Goal: Task Accomplishment & Management: Manage account settings

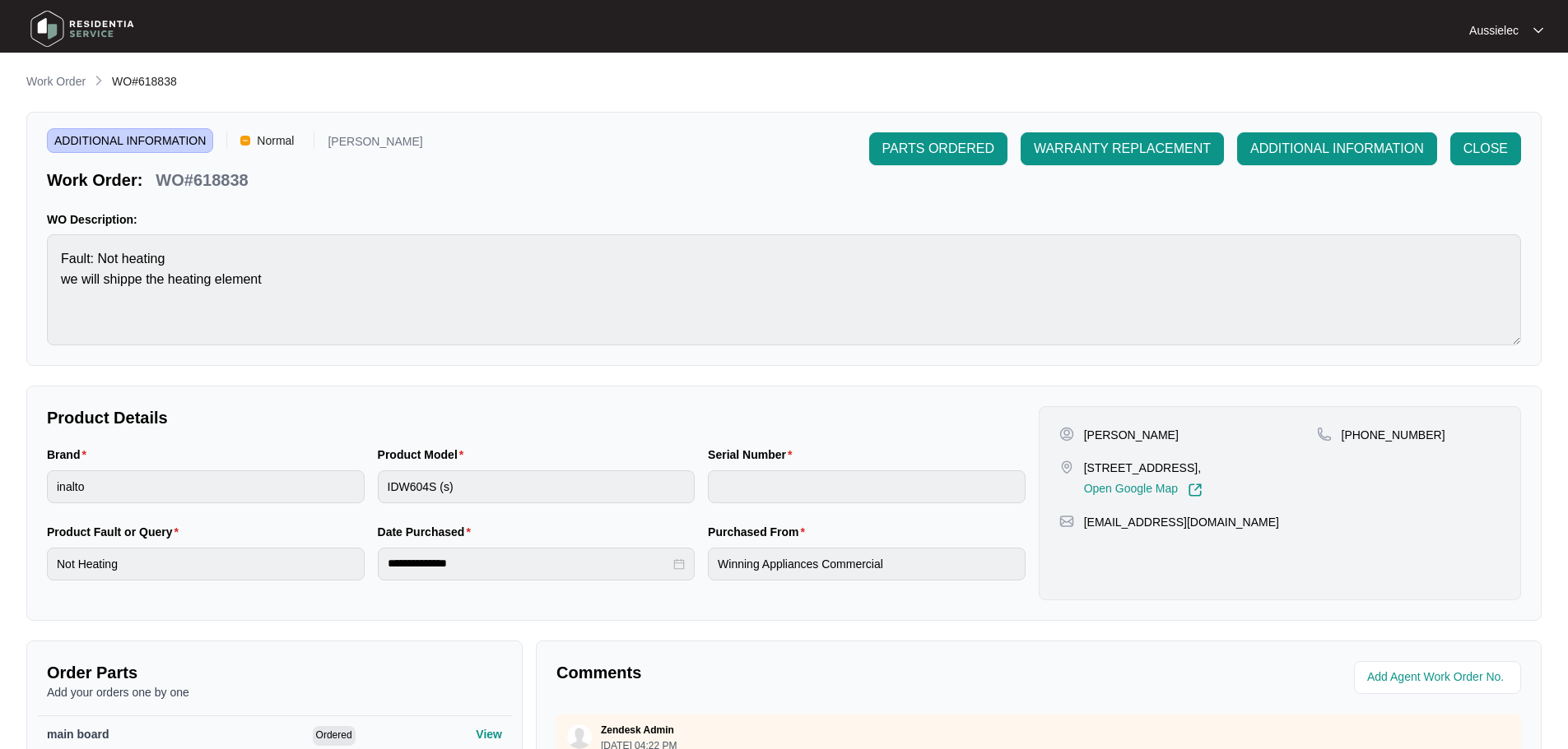
scroll to position [1210, 0]
click at [63, 24] on img at bounding box center [82, 29] width 115 height 49
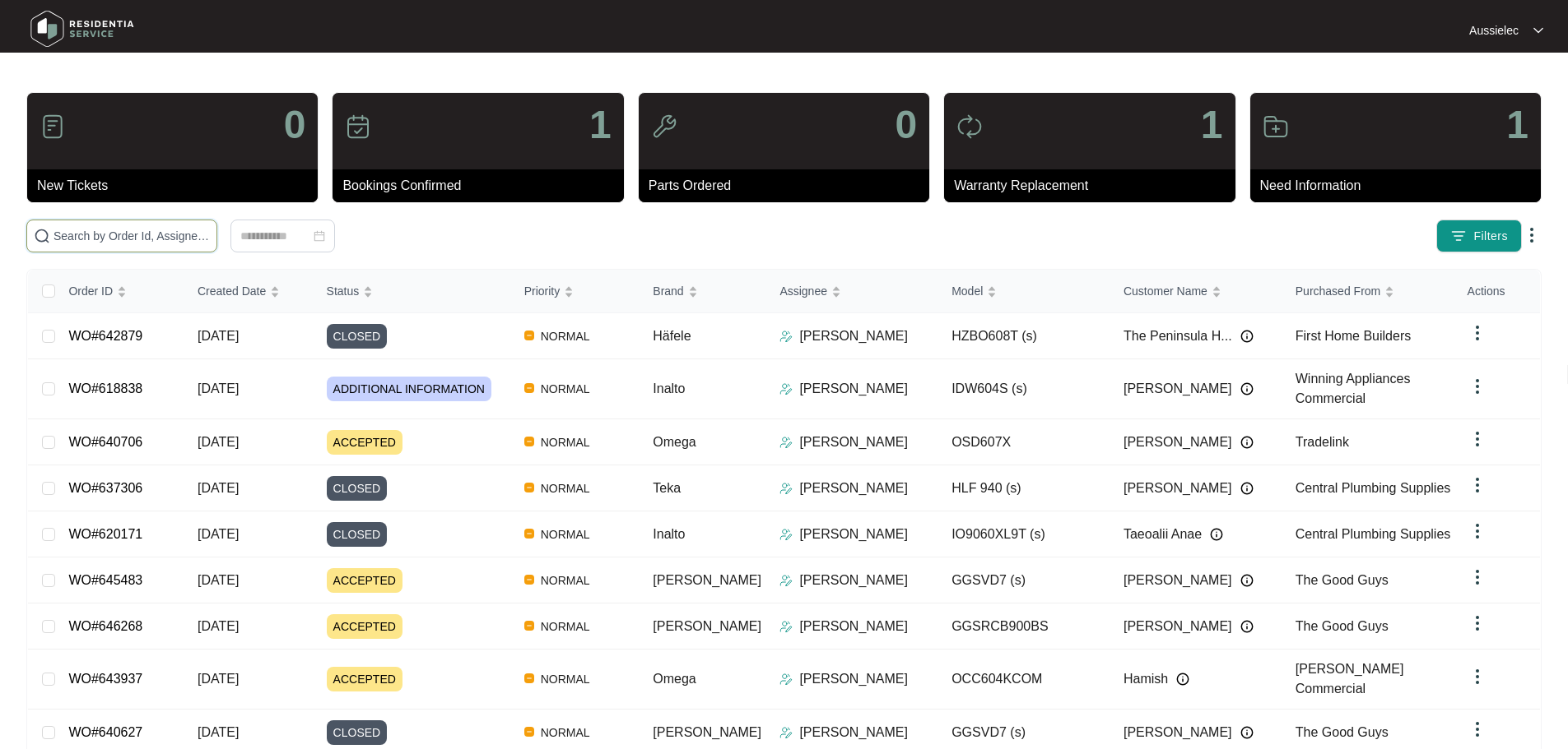
click at [210, 233] on input "text" at bounding box center [131, 236] width 157 height 18
paste input "640748"
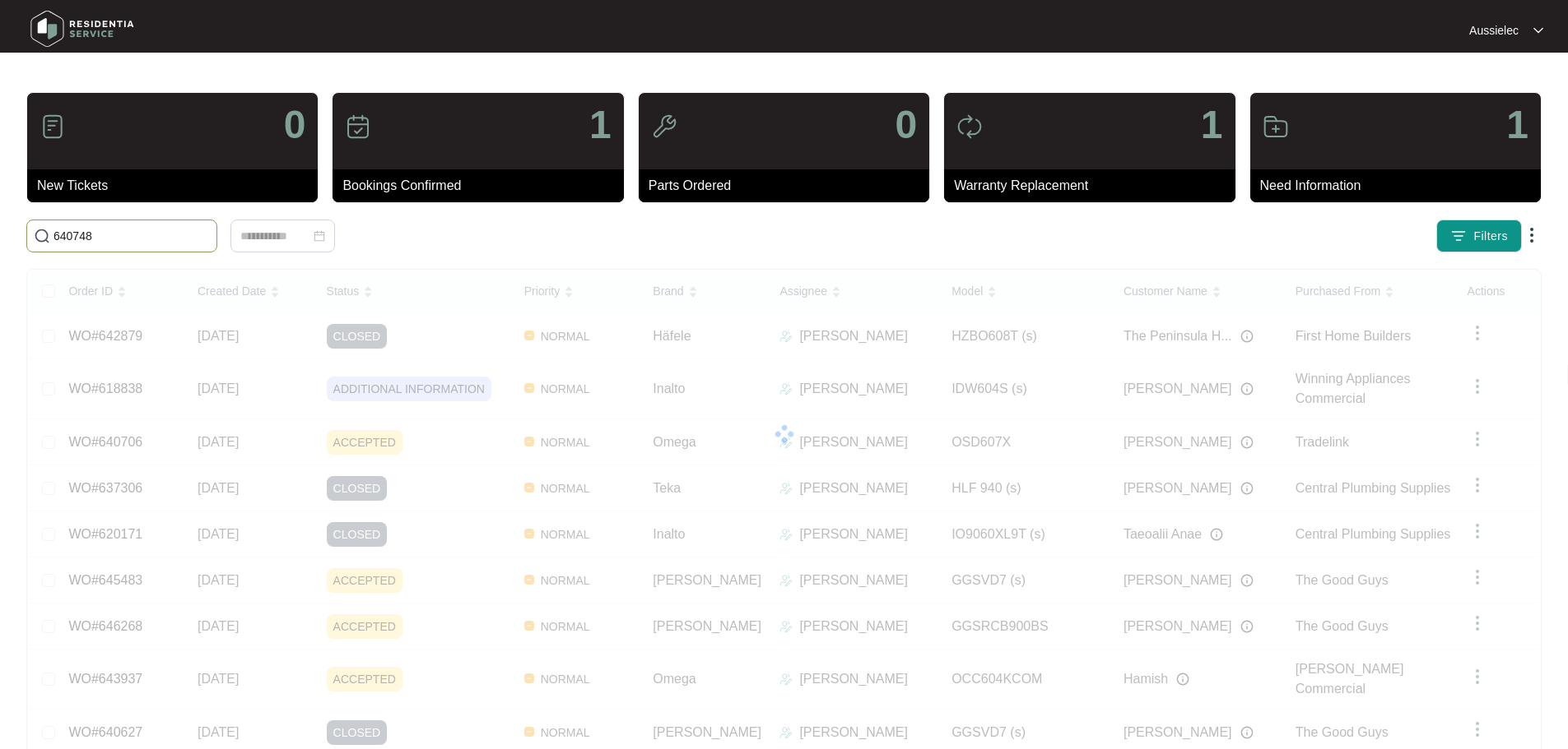
type input "640748"
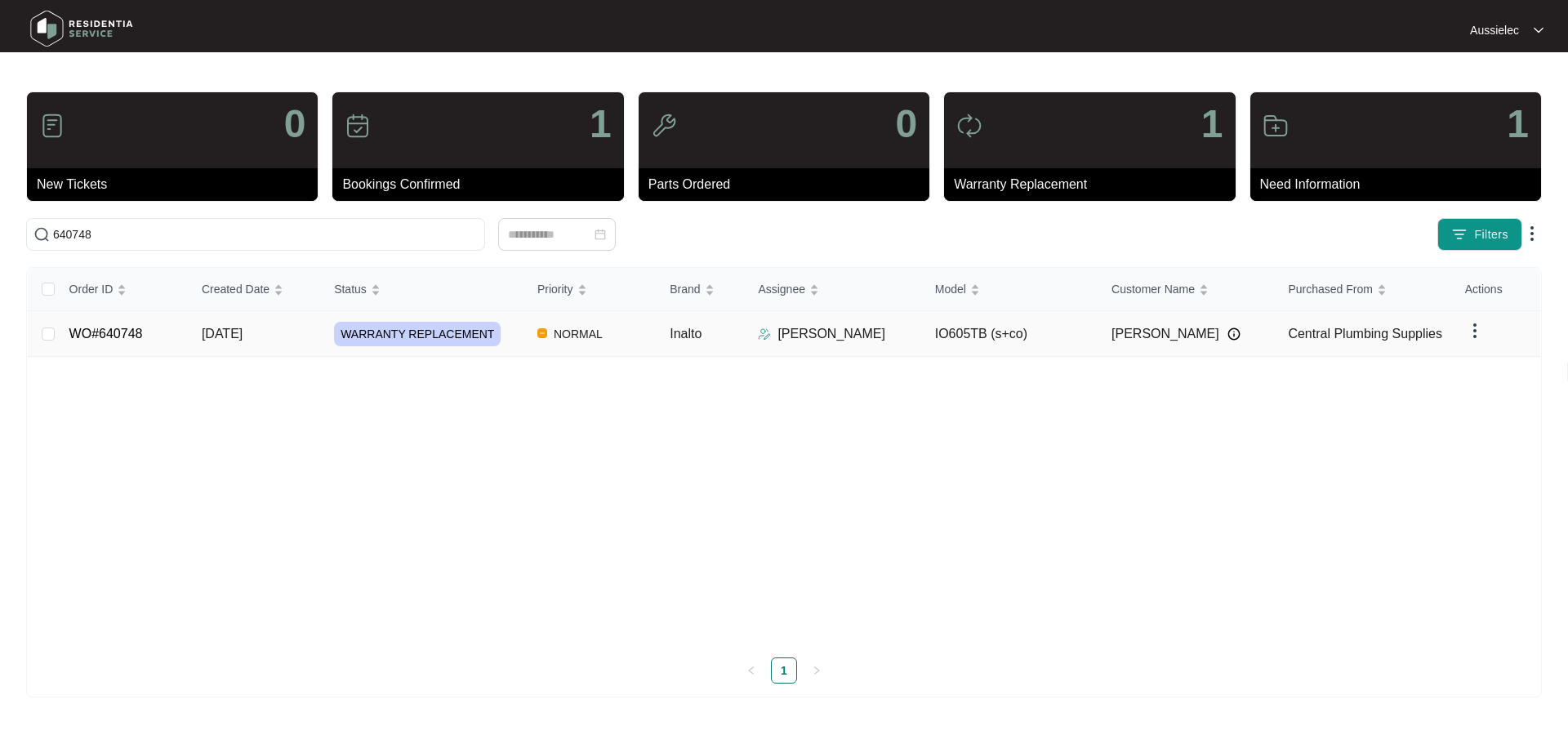
click at [856, 331] on p "[PERSON_NAME]" at bounding box center [831, 334] width 108 height 20
click at [361, 330] on span "WARRANTY REPLACEMENT" at bounding box center [417, 333] width 167 height 24
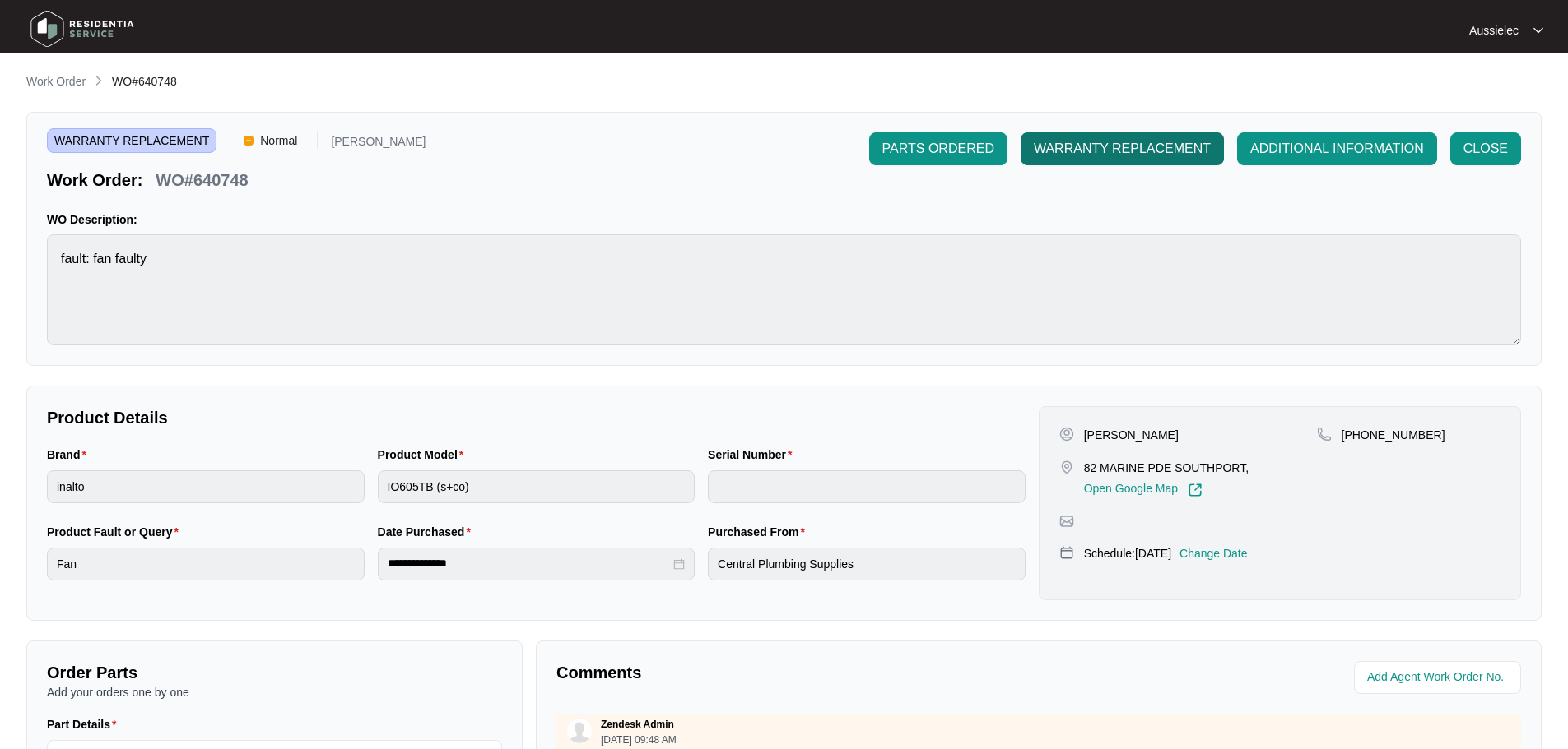
click at [1135, 139] on span "WARRANTY REPLACEMENT" at bounding box center [1122, 149] width 177 height 20
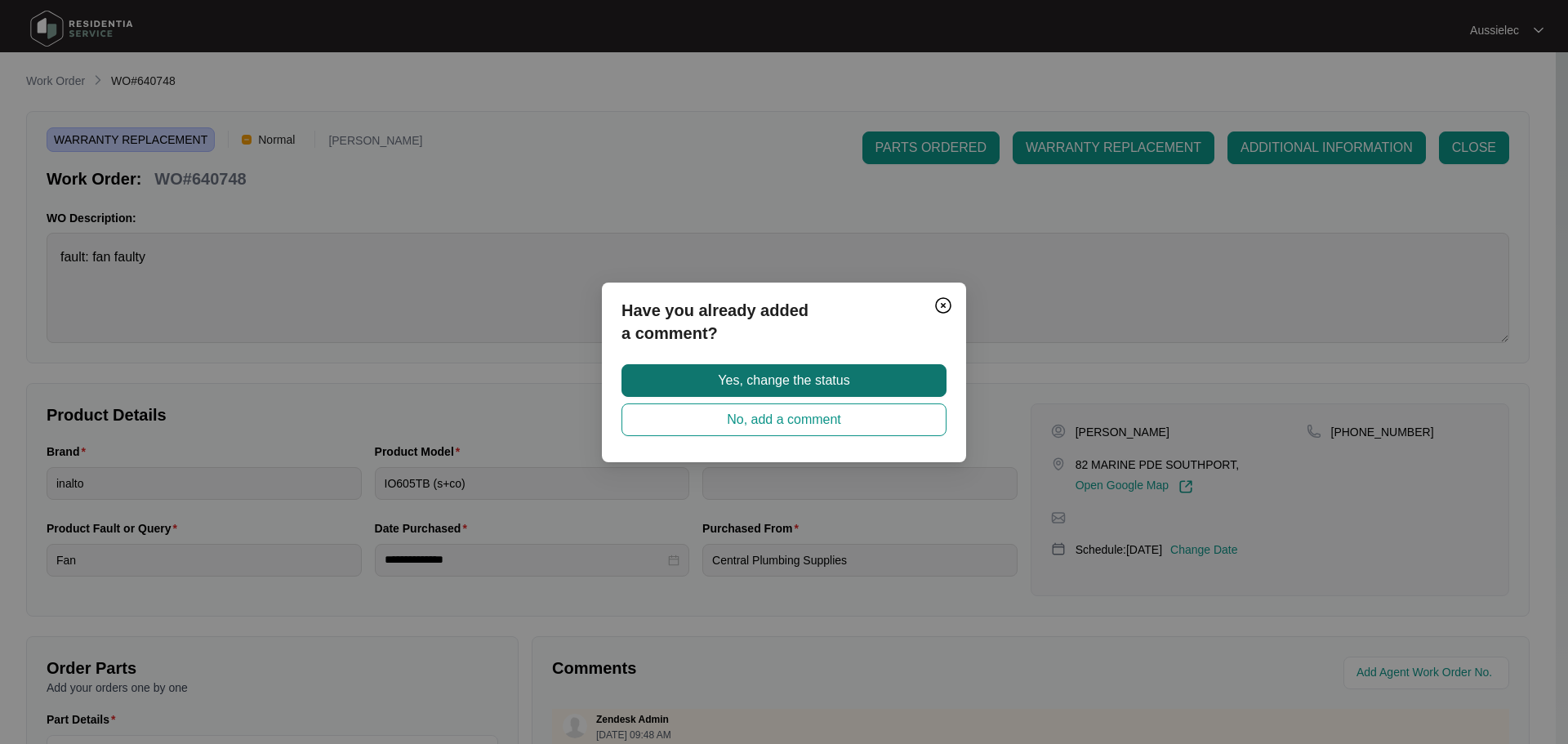
click at [782, 387] on span "Yes, change the status" at bounding box center [783, 380] width 131 height 20
